Goal: Task Accomplishment & Management: Use online tool/utility

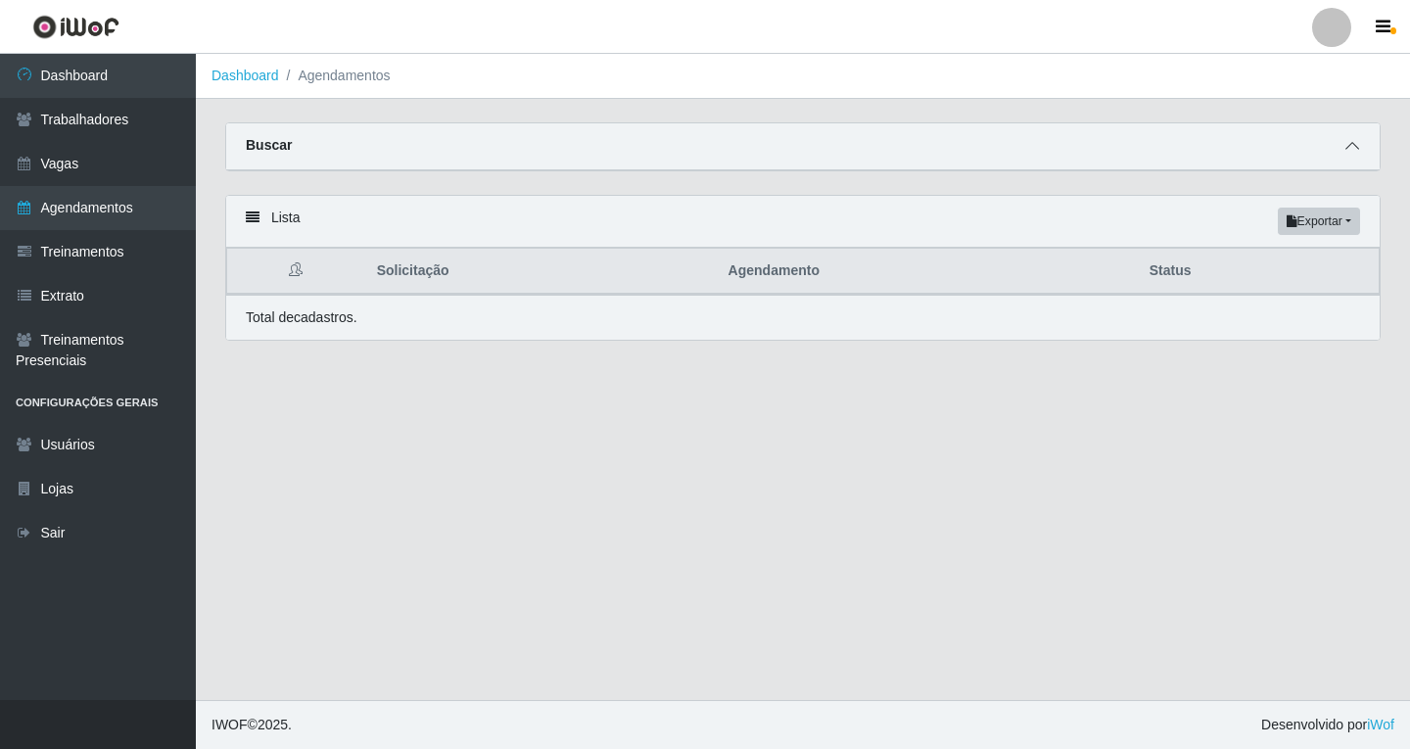
click at [1348, 152] on icon at bounding box center [1353, 146] width 14 height 14
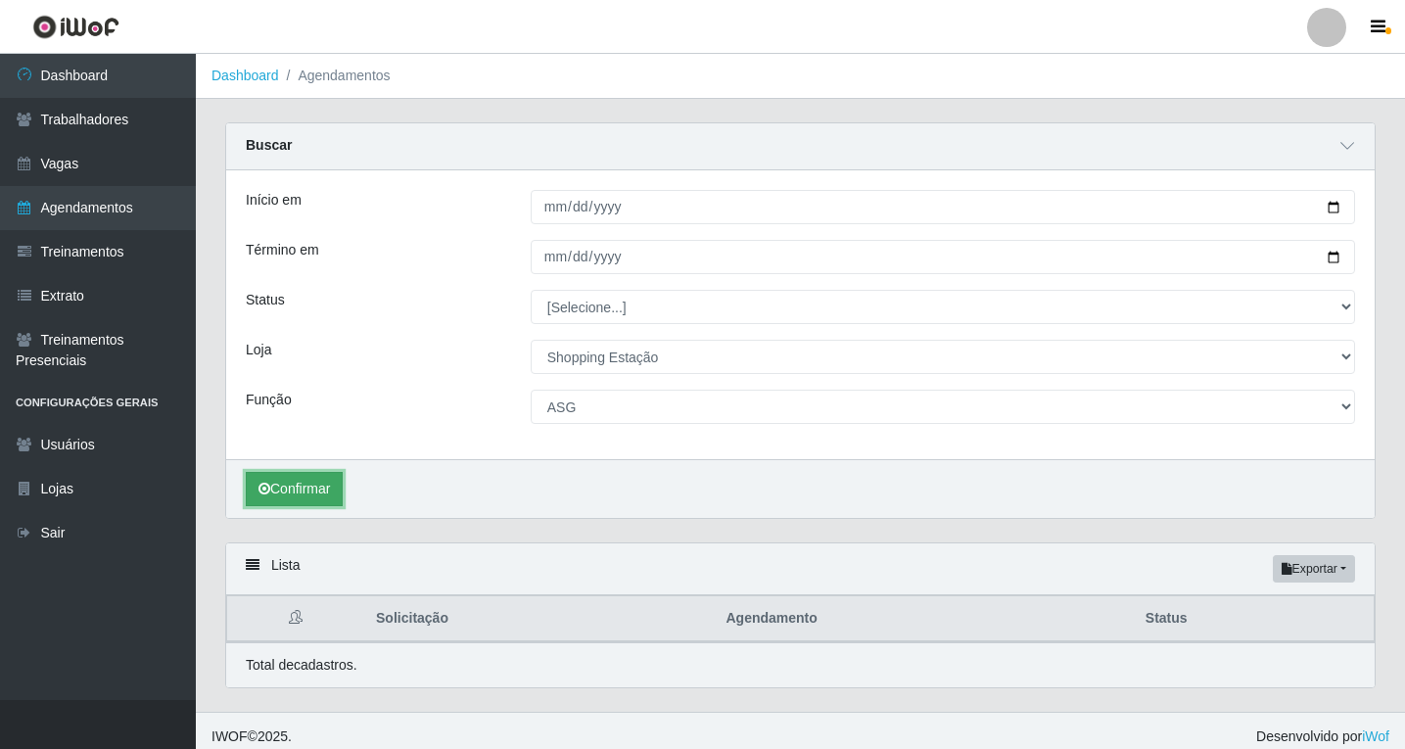
click at [329, 496] on button "Confirmar" at bounding box center [294, 489] width 97 height 34
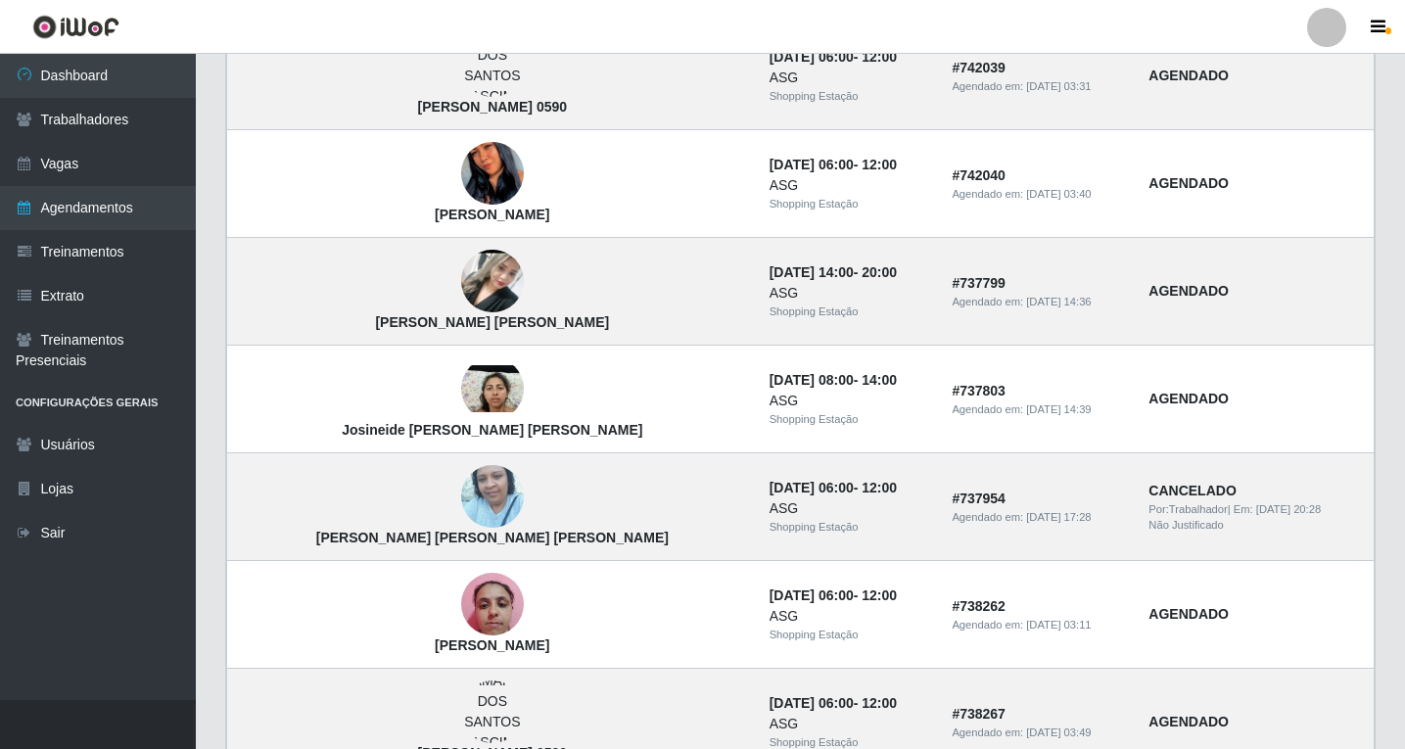
scroll to position [1643, 0]
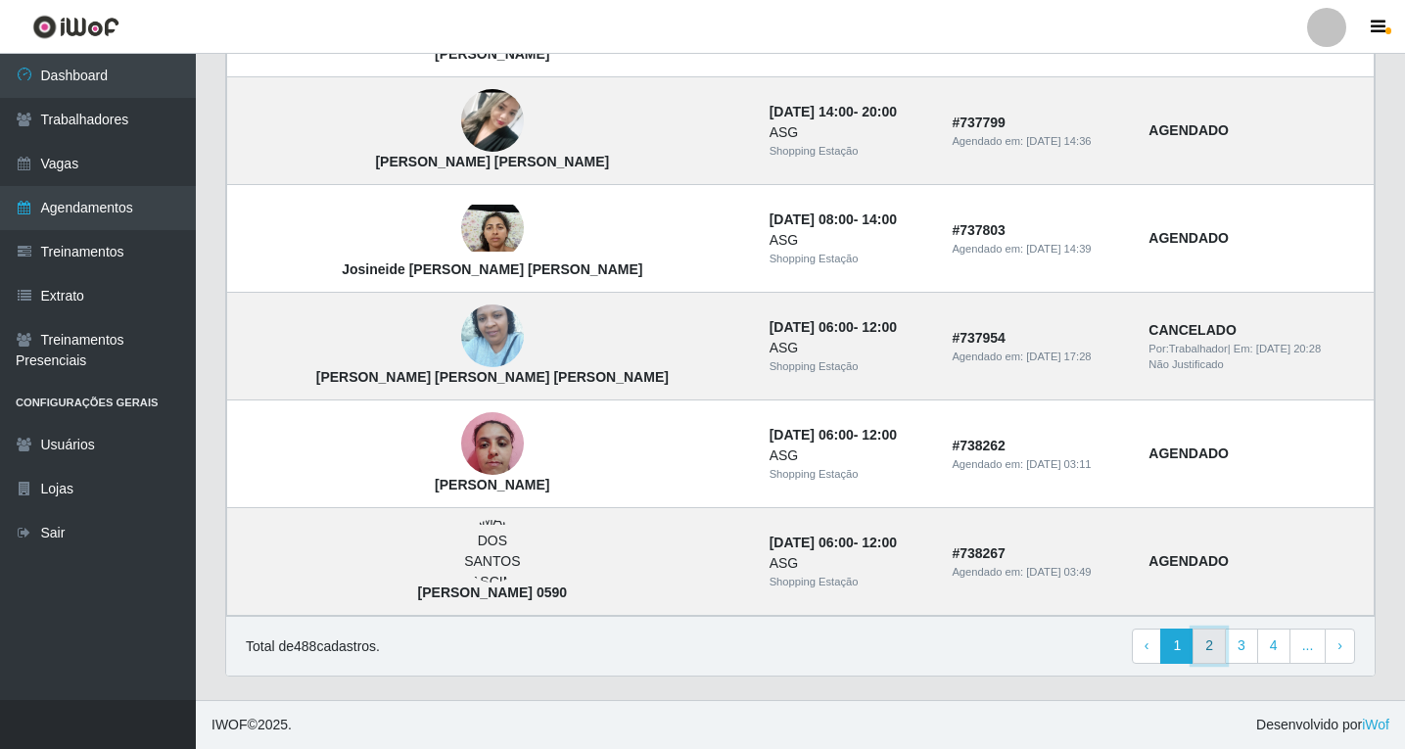
click at [1205, 651] on link "2" at bounding box center [1209, 646] width 33 height 35
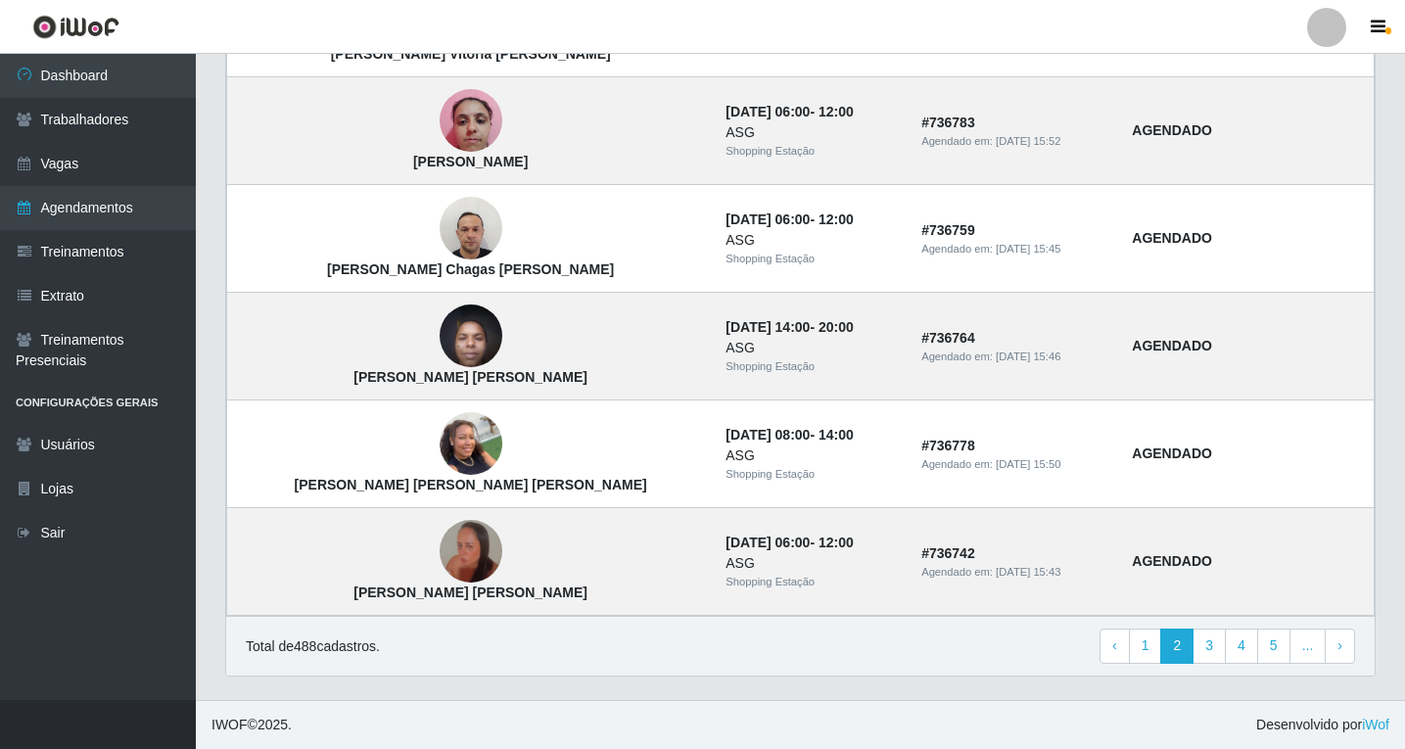
scroll to position [1296, 0]
click at [1217, 644] on link "3" at bounding box center [1209, 646] width 33 height 35
